Goal: Information Seeking & Learning: Learn about a topic

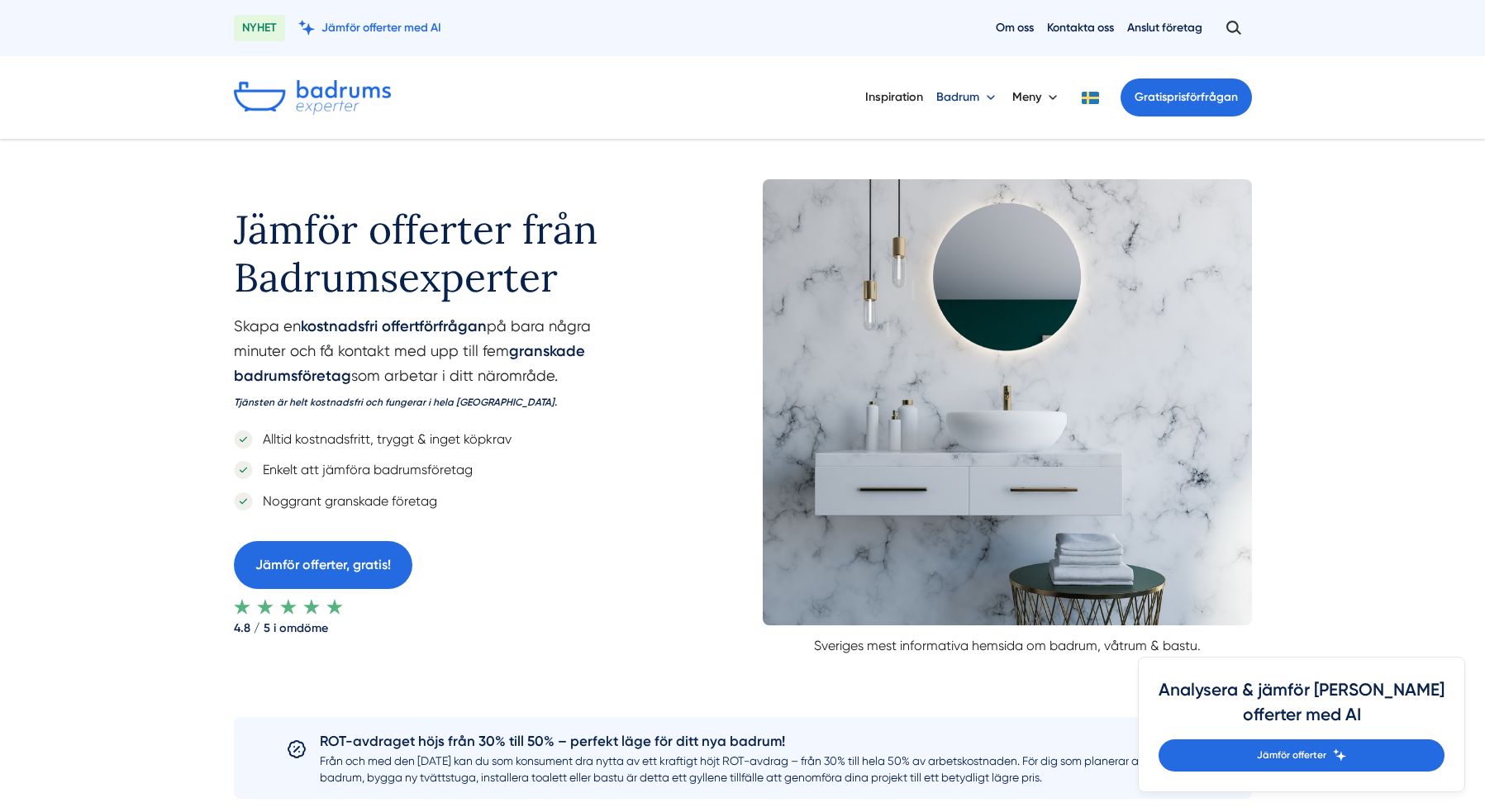
click at [970, 96] on button "Badrum" at bounding box center [967, 97] width 62 height 43
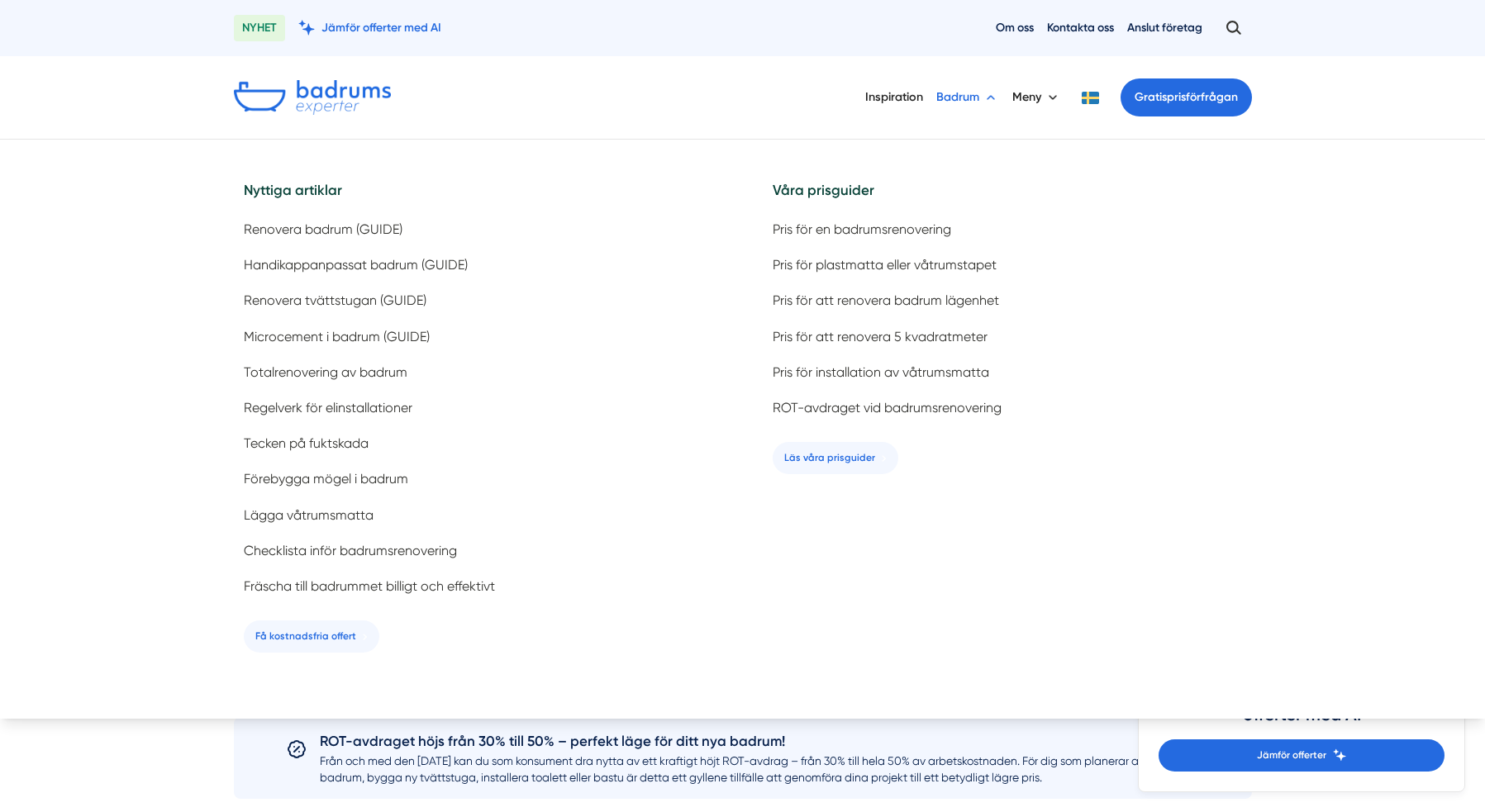
click at [970, 92] on button "Badrum" at bounding box center [967, 97] width 62 height 43
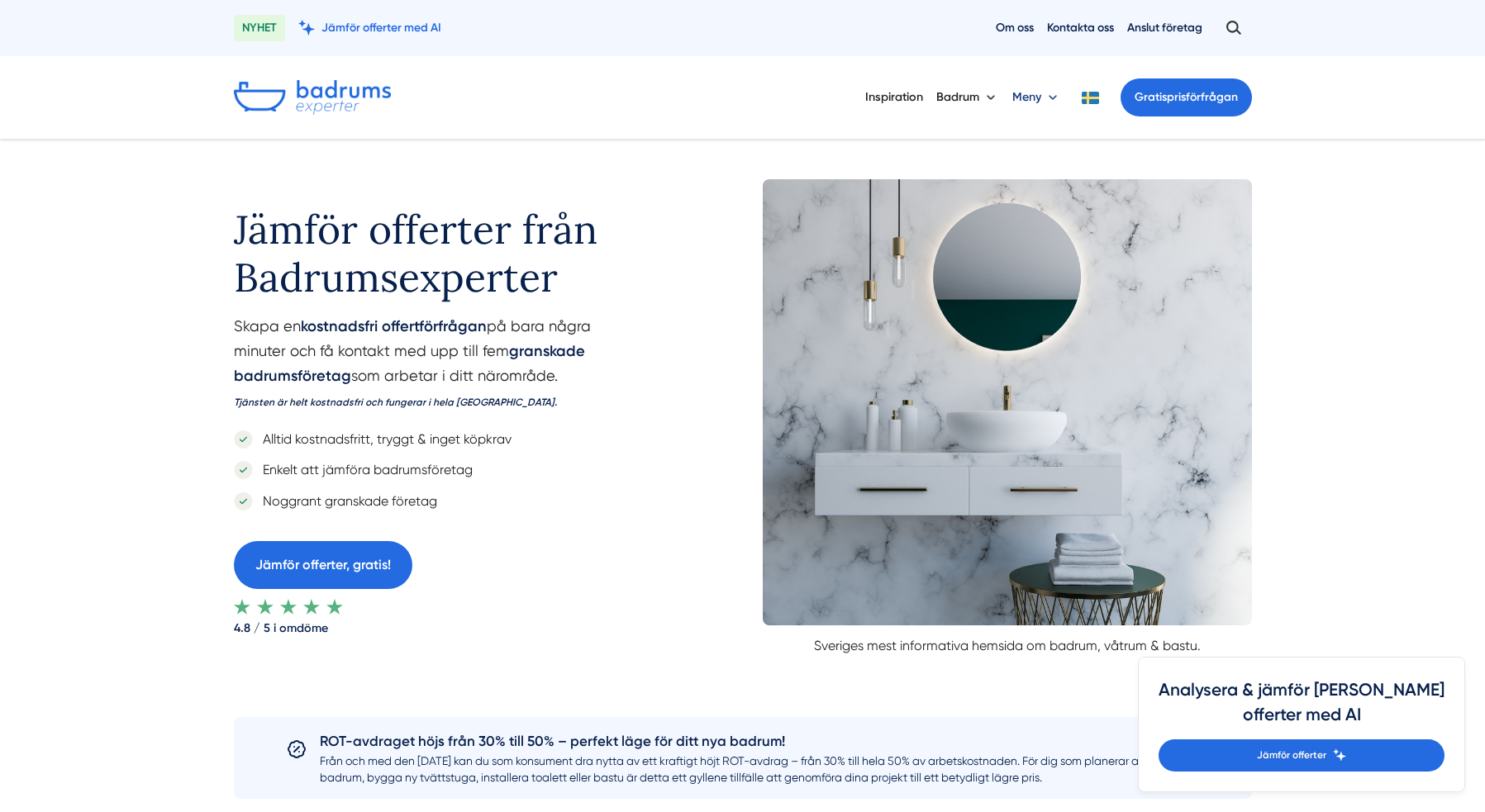
click at [1050, 92] on button "Meny" at bounding box center [1036, 97] width 49 height 43
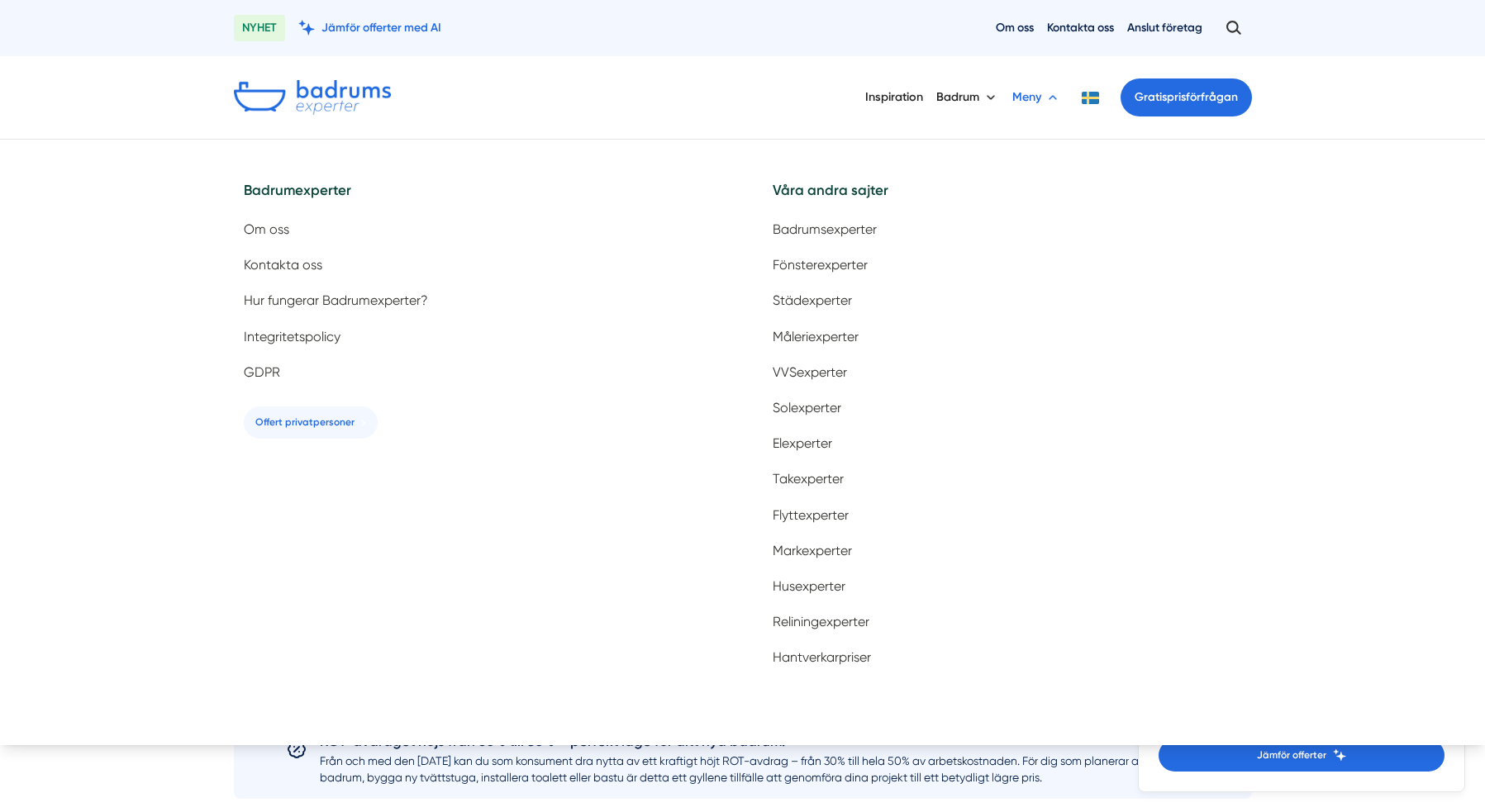
click at [1045, 91] on button "Meny" at bounding box center [1036, 97] width 49 height 43
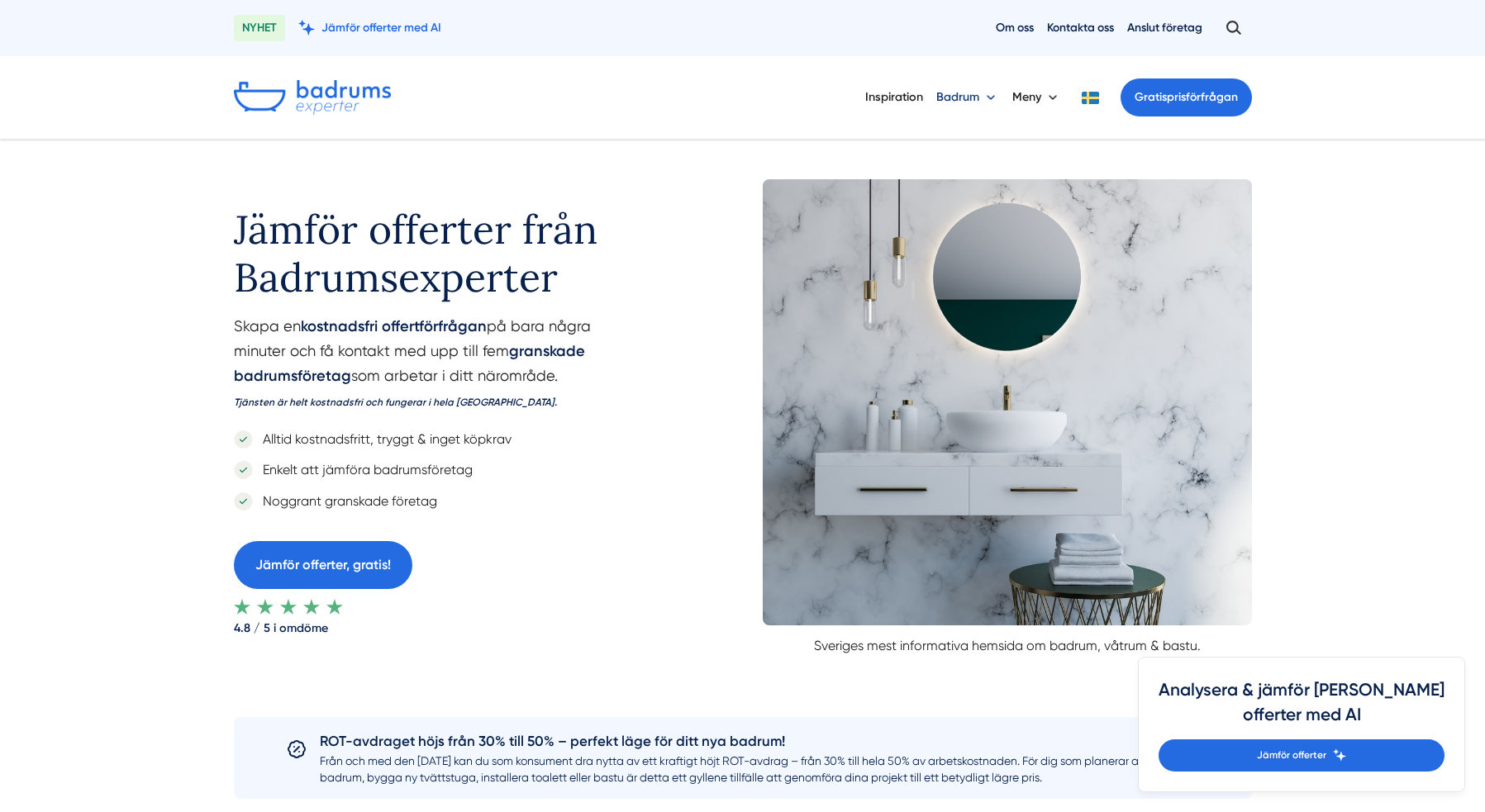
click at [961, 96] on button "Badrum" at bounding box center [967, 97] width 62 height 43
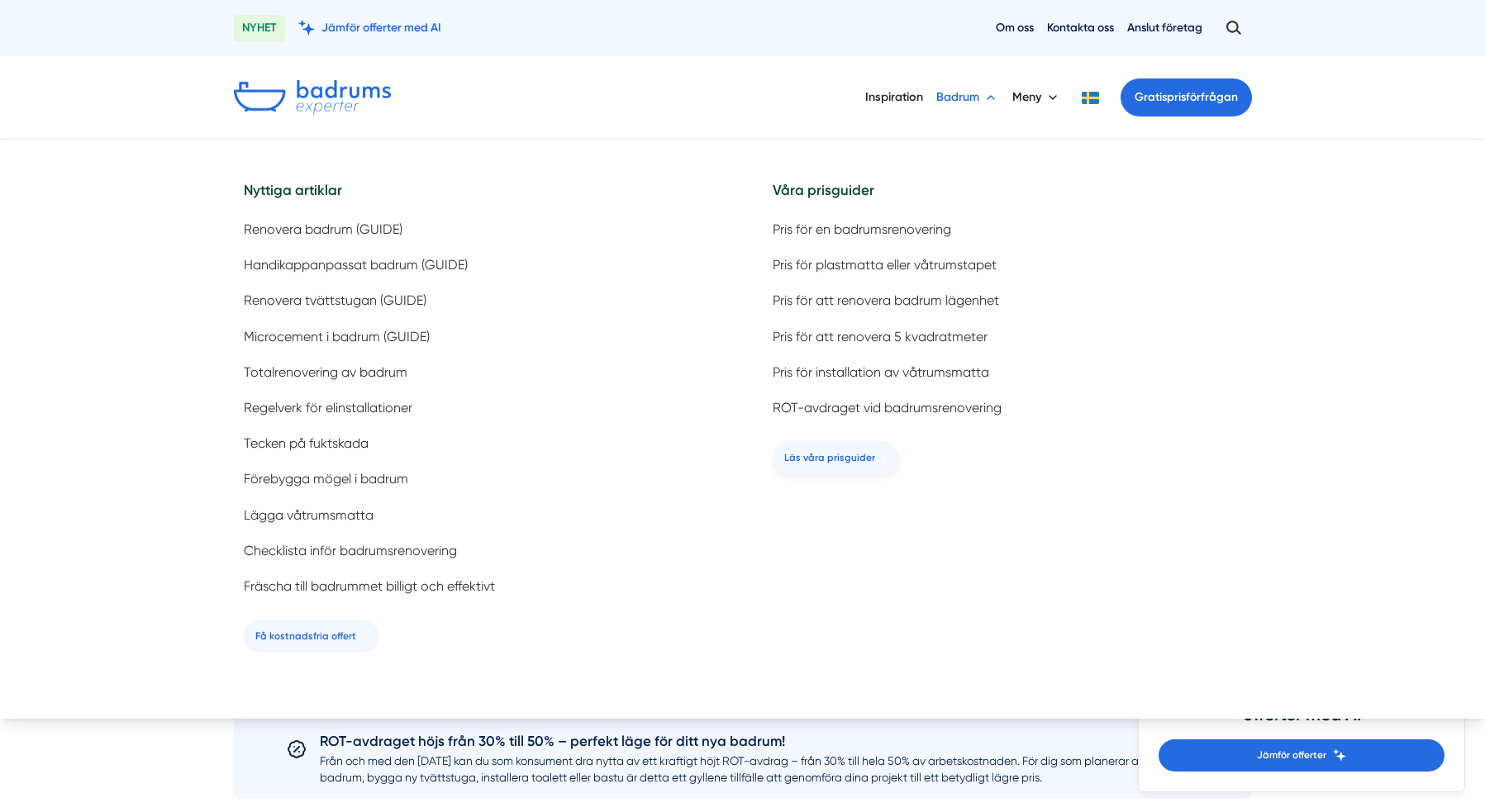
click at [838, 453] on span "Läs våra prisguider" at bounding box center [829, 458] width 91 height 15
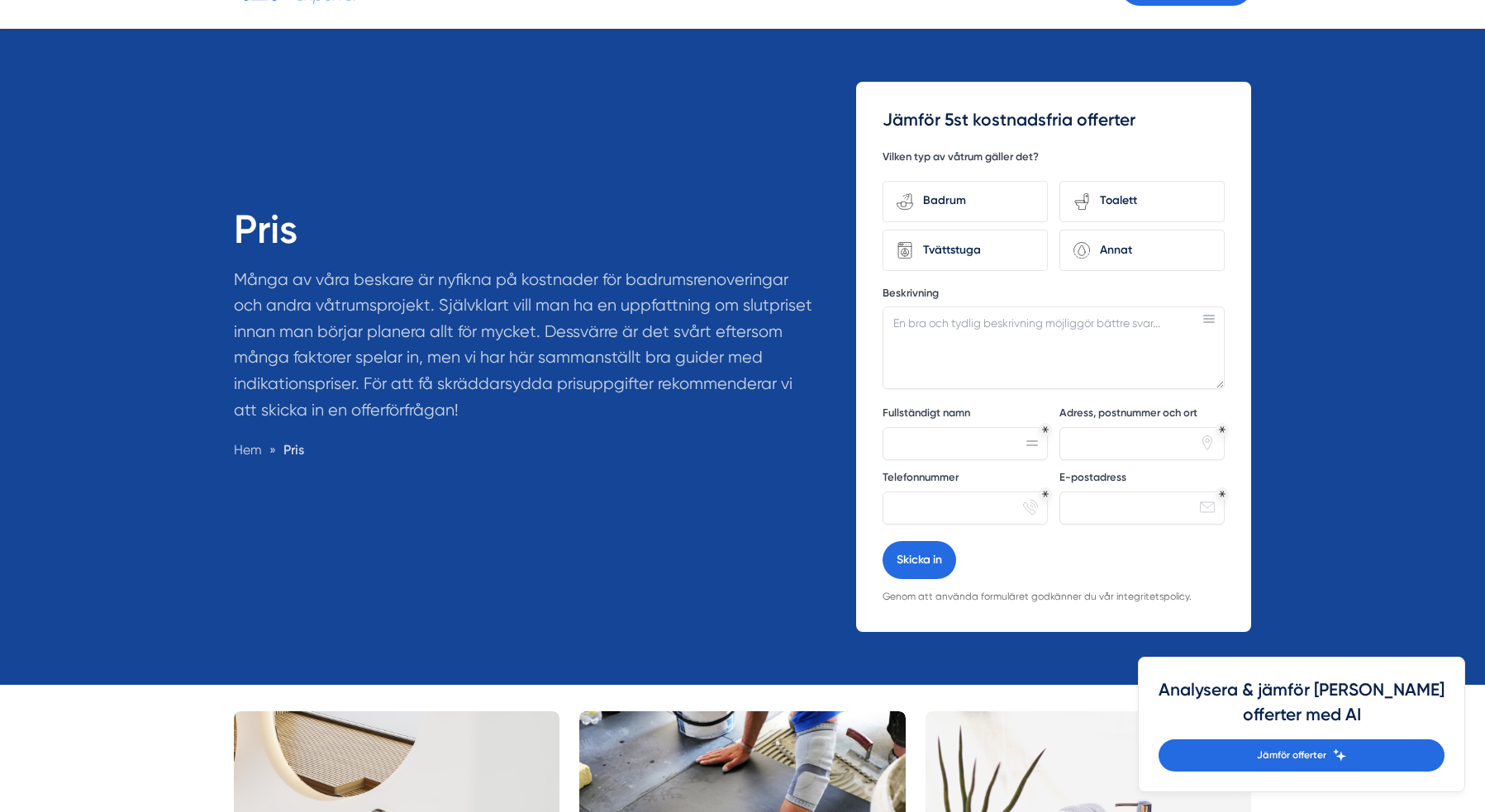
scroll to position [100, 0]
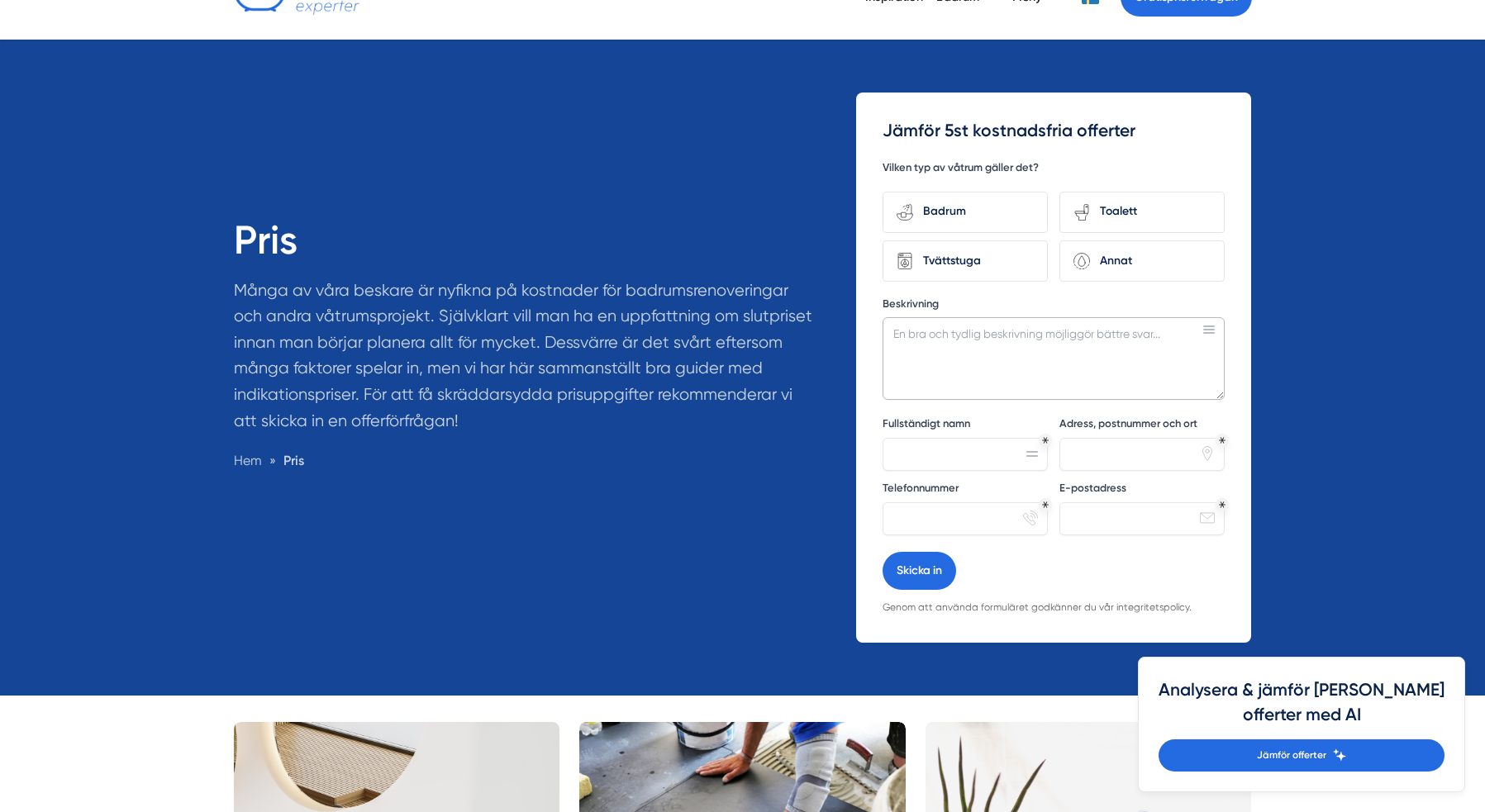
click at [1146, 346] on textarea "Beskrivning" at bounding box center [1053, 358] width 342 height 83
click at [1332, 332] on div "Pris Många av våra beskare är nyfikna på kostnader för badrumsrenoveringar och …" at bounding box center [742, 367] width 1485 height 656
click at [1150, 204] on div "Toalett" at bounding box center [1151, 211] width 121 height 22
click at [0, 0] on input "toilet-seat Toalett" at bounding box center [0, 0] width 0 height 0
click at [940, 340] on textarea "Beskrivning" at bounding box center [1053, 358] width 342 height 83
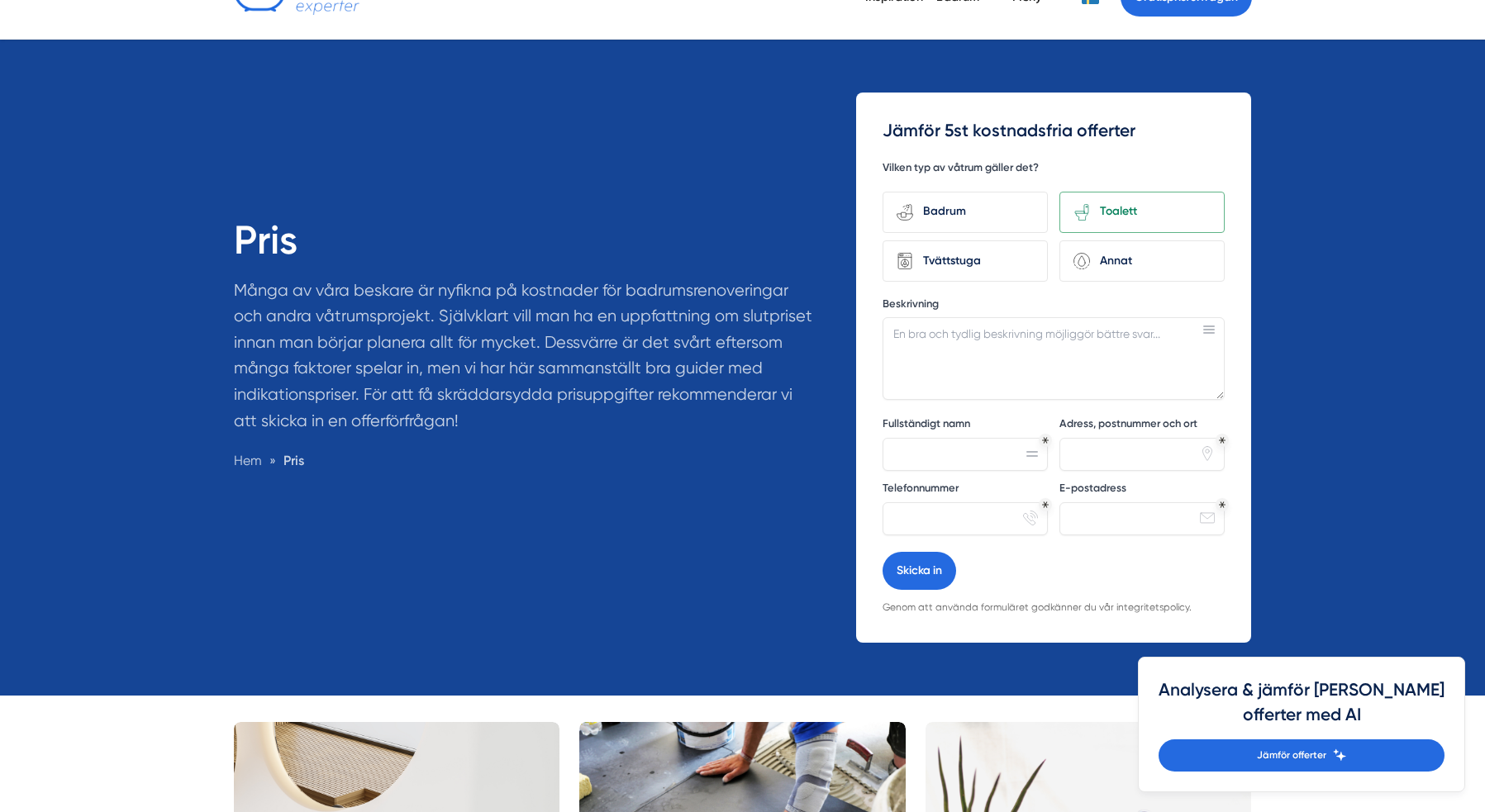
click at [795, 352] on p "Många av våra beskare är nyfikna på kostnader för badrumsrenoveringar och andra…" at bounding box center [525, 359] width 583 height 164
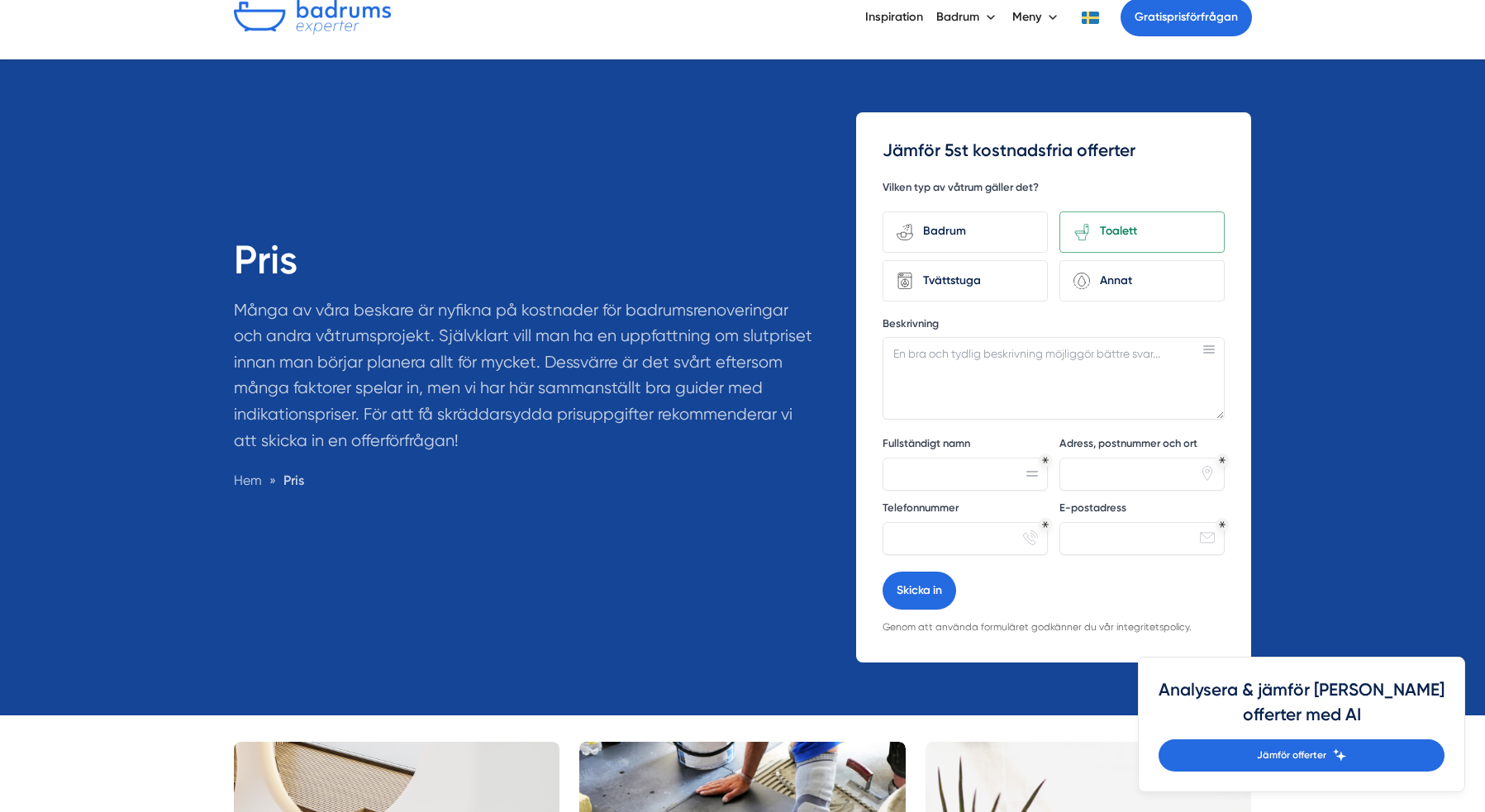
scroll to position [0, 0]
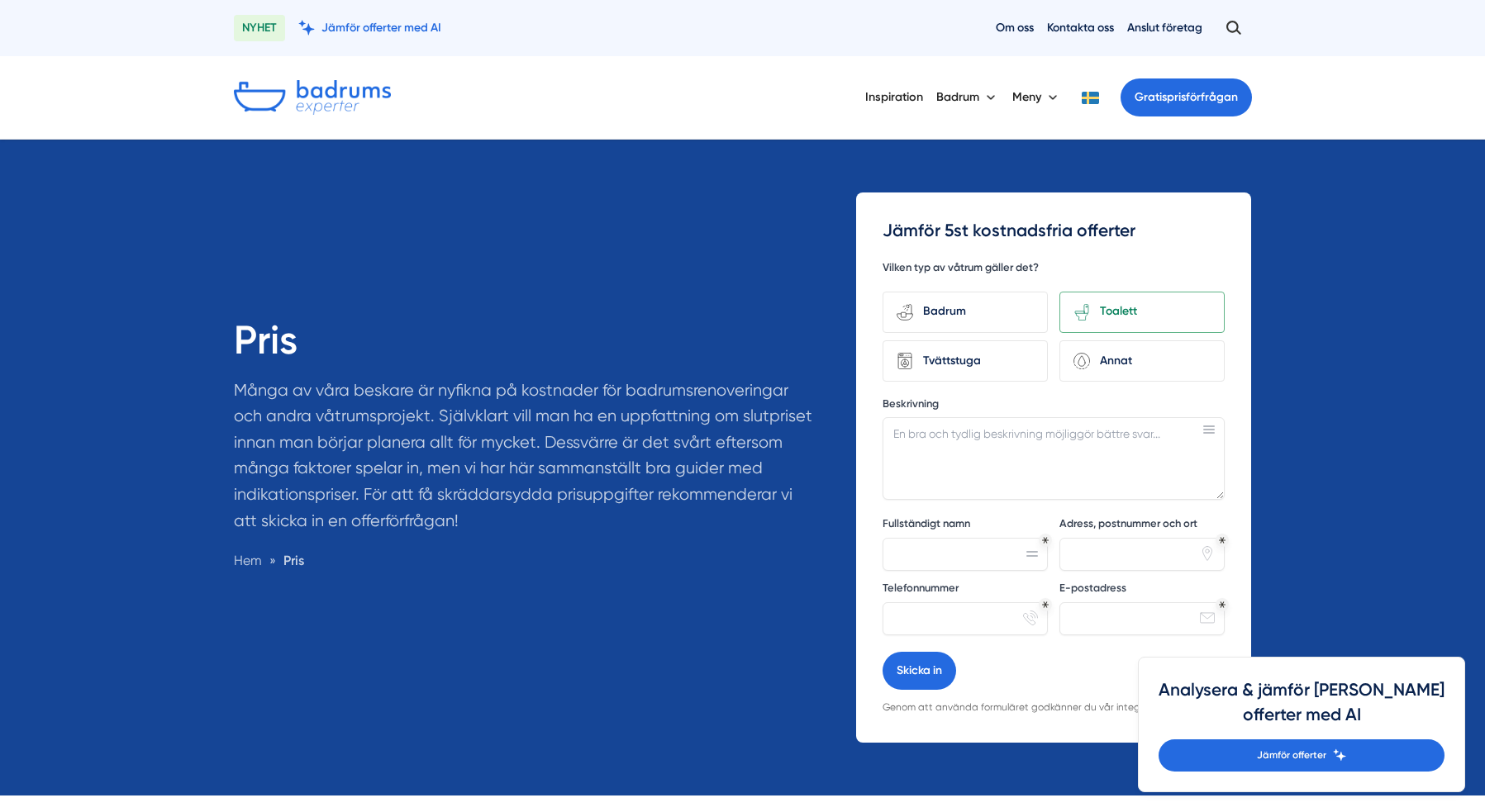
click at [781, 309] on div "Pris Många av våra beskare är nyfikna på kostnader för badrumsrenoveringar och …" at bounding box center [535, 463] width 604 height 542
